Goal: Task Accomplishment & Management: Manage account settings

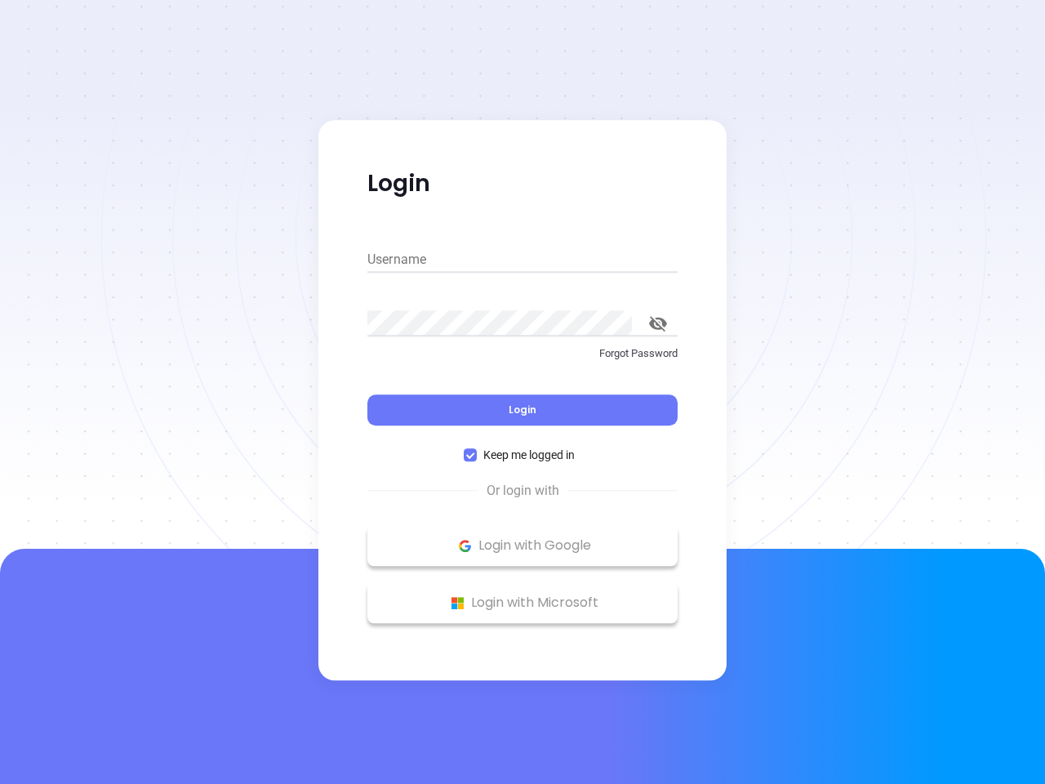
click at [523, 392] on div "Login" at bounding box center [523, 400] width 310 height 51
click at [523, 260] on input "Username" at bounding box center [523, 260] width 310 height 26
click at [658, 323] on icon "toggle password visibility" at bounding box center [658, 324] width 18 height 16
click at [523, 410] on span "Login" at bounding box center [523, 410] width 28 height 14
click at [523, 455] on span "Keep me logged in" at bounding box center [529, 455] width 105 height 18
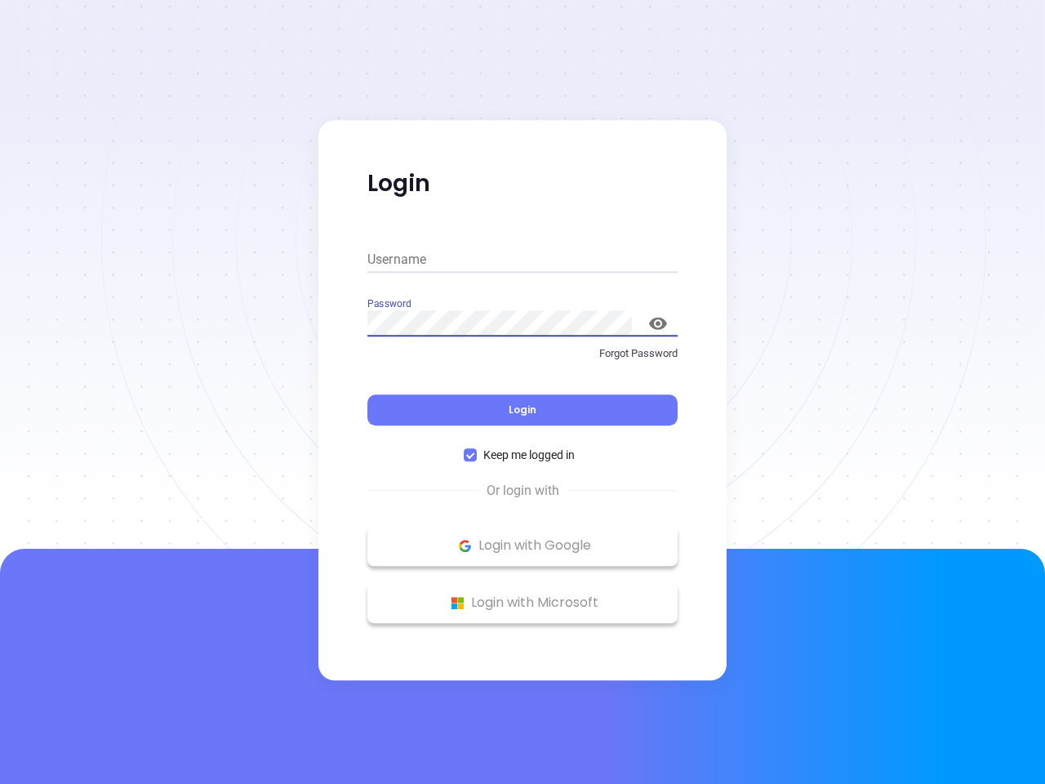
click at [477, 455] on input "Keep me logged in" at bounding box center [470, 454] width 13 height 13
checkbox input "false"
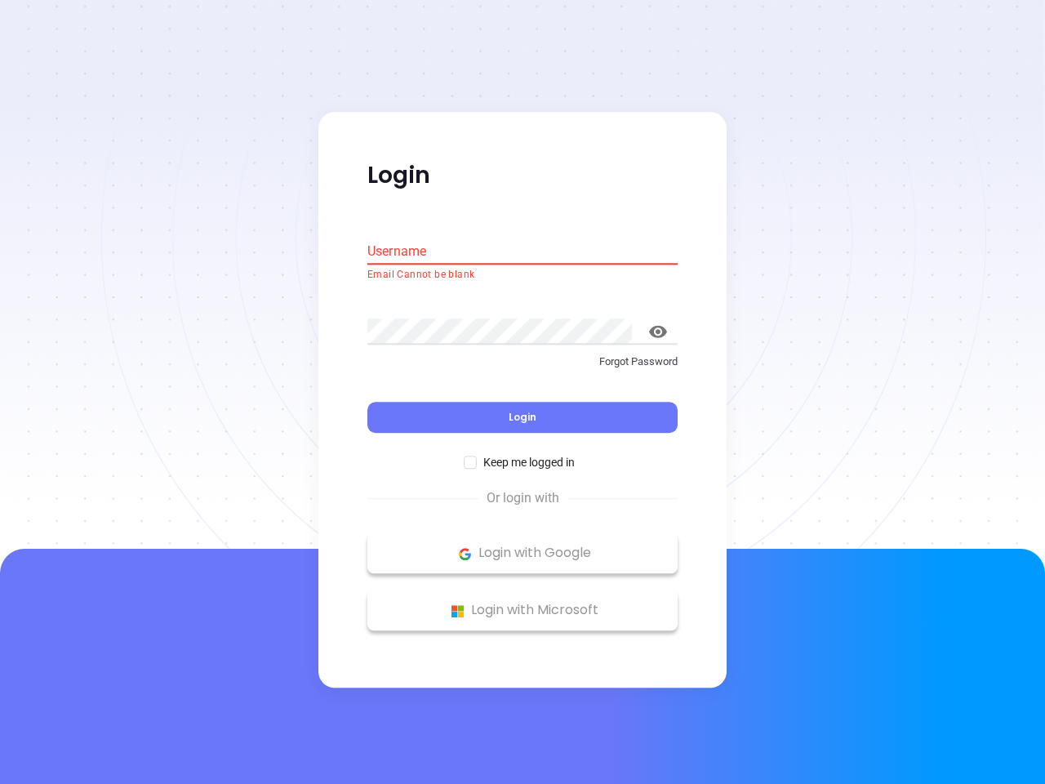
click at [523, 546] on p "Login with Google" at bounding box center [523, 553] width 294 height 25
click at [523, 603] on p "Login with Microsoft" at bounding box center [523, 611] width 294 height 25
